Goal: Check status: Check status

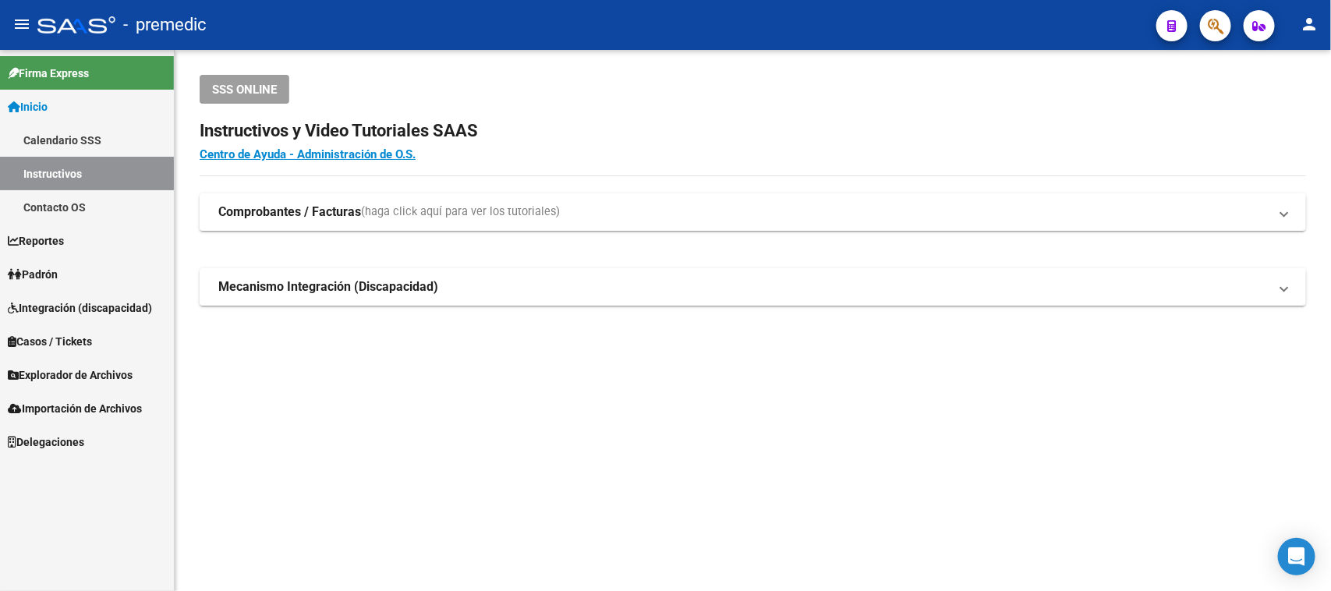
click at [52, 274] on span "Padrón" at bounding box center [33, 274] width 50 height 17
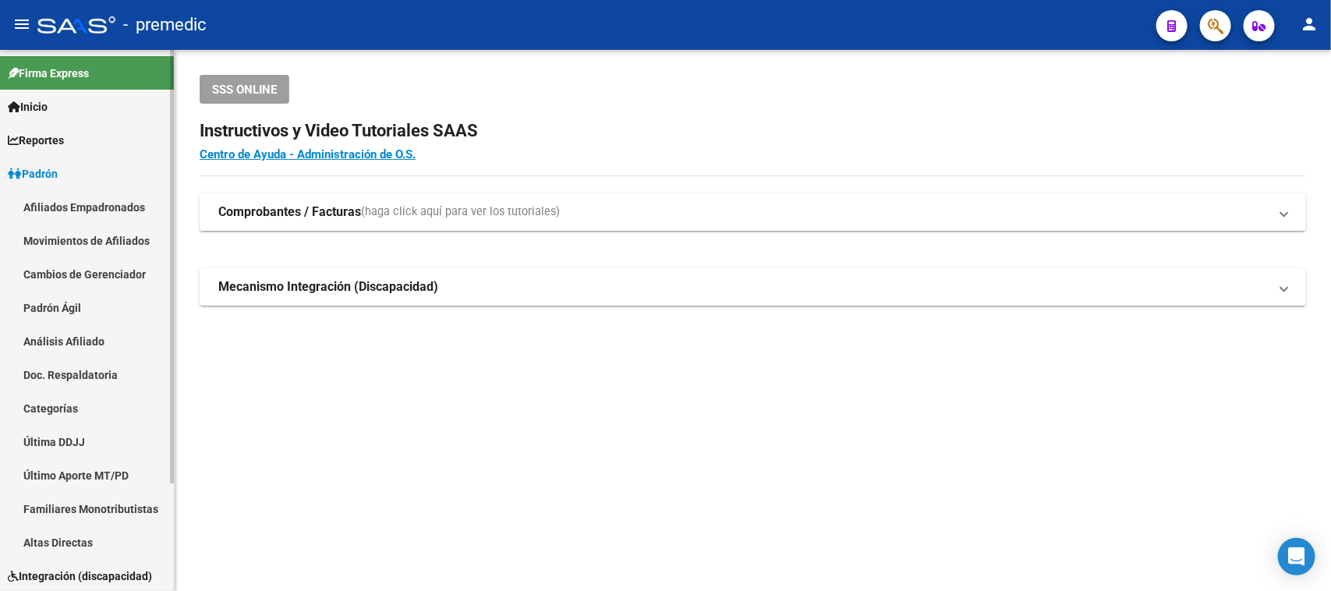
click at [27, 345] on link "Análisis Afiliado" at bounding box center [87, 341] width 174 height 34
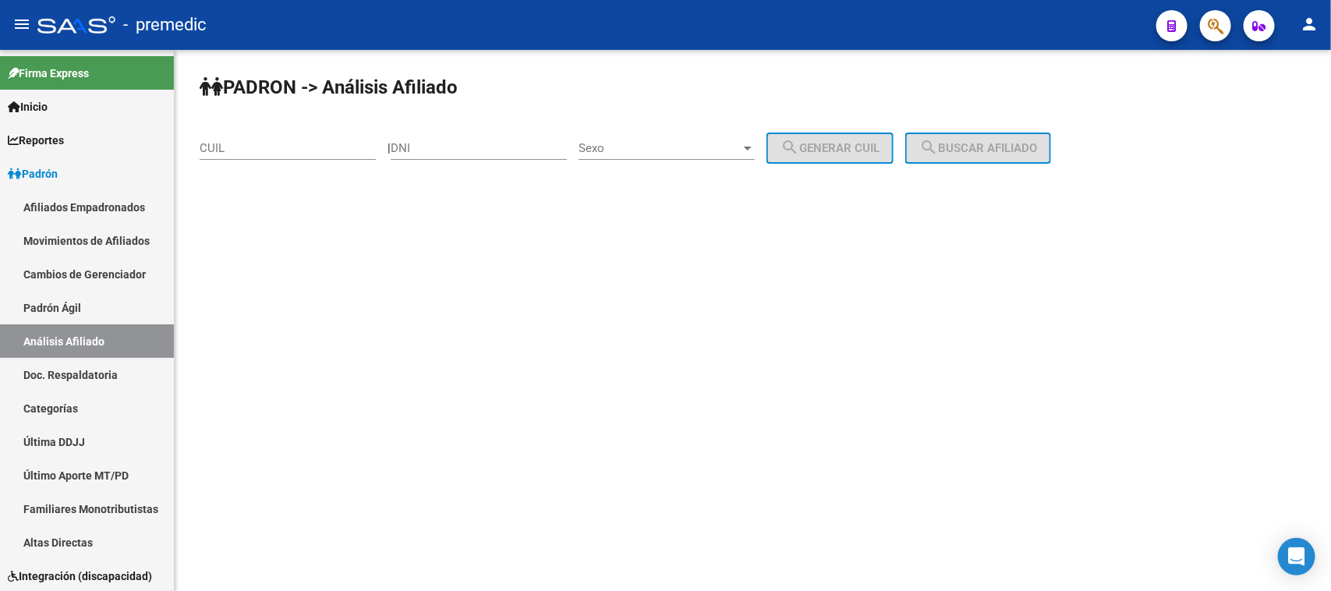
click at [277, 157] on div "CUIL" at bounding box center [288, 143] width 176 height 34
click at [289, 152] on input "CUIL" at bounding box center [288, 148] width 176 height 14
paste input "27-34551385-5"
type input "27-34551385-5"
click at [1019, 157] on button "search Buscar afiliado" at bounding box center [978, 148] width 146 height 31
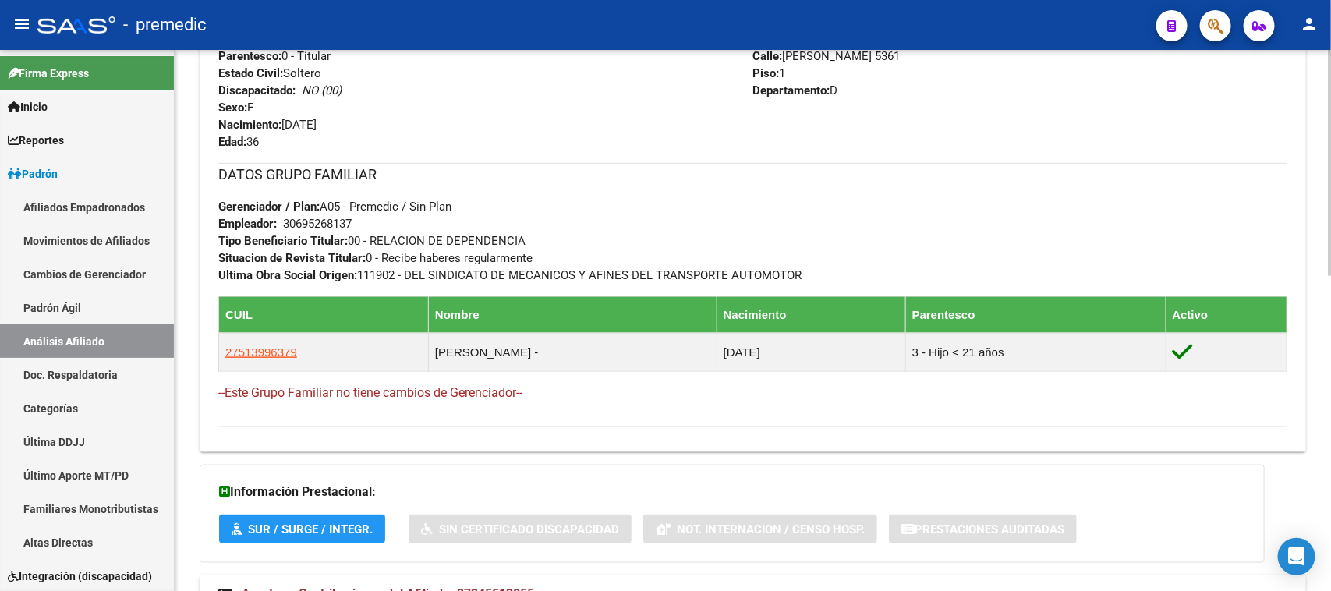
scroll to position [759, 0]
